Goal: Contribute content

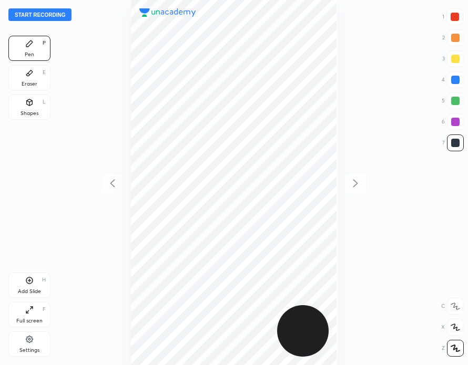
scroll to position [365, 300]
click at [40, 16] on button "Start recording" at bounding box center [39, 14] width 63 height 13
click at [455, 83] on div at bounding box center [455, 80] width 8 height 8
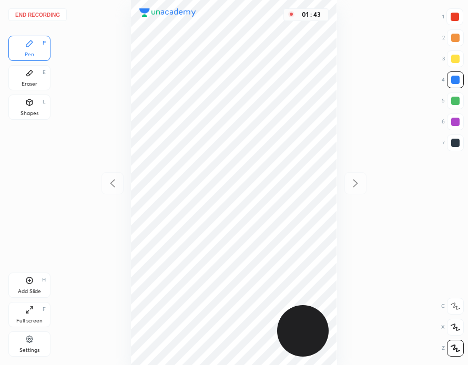
click at [39, 282] on div "Add Slide H" at bounding box center [29, 285] width 42 height 25
click at [122, 186] on div at bounding box center [112, 183] width 22 height 22
click at [358, 183] on icon at bounding box center [355, 183] width 13 height 13
click at [455, 18] on div at bounding box center [454, 17] width 8 height 8
click at [50, 15] on button "End recording" at bounding box center [37, 14] width 58 height 13
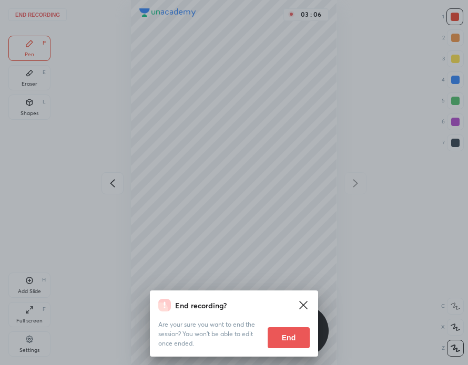
click at [298, 335] on button "End" at bounding box center [289, 337] width 42 height 21
